Goal: Task Accomplishment & Management: Manage account settings

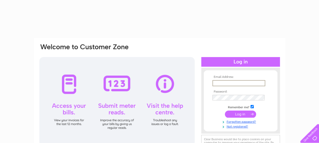
type input "[EMAIL_ADDRESS][DOMAIN_NAME]"
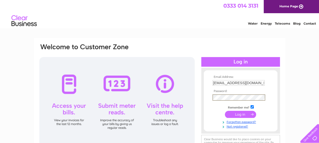
click at [225, 111] on input "submit" at bounding box center [240, 114] width 31 height 7
click at [242, 113] on input "submit" at bounding box center [240, 114] width 31 height 7
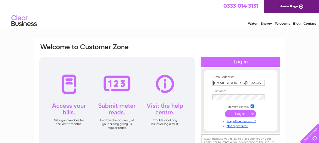
click at [242, 114] on input "submit" at bounding box center [240, 113] width 31 height 7
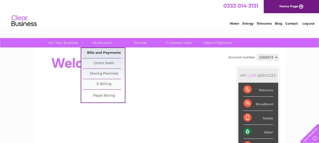
click at [99, 52] on link "Bills and Payments" at bounding box center [104, 53] width 42 height 10
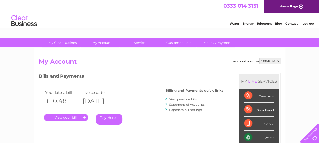
scroll to position [25, 0]
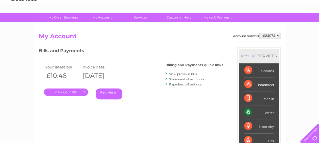
click at [72, 93] on link "." at bounding box center [66, 92] width 44 height 7
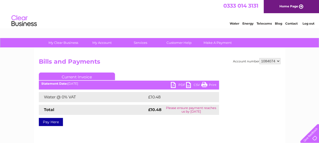
click at [176, 84] on link "PDF" at bounding box center [178, 85] width 15 height 7
click at [177, 84] on link "PDF" at bounding box center [178, 85] width 15 height 7
